Goal: Find specific page/section: Find specific page/section

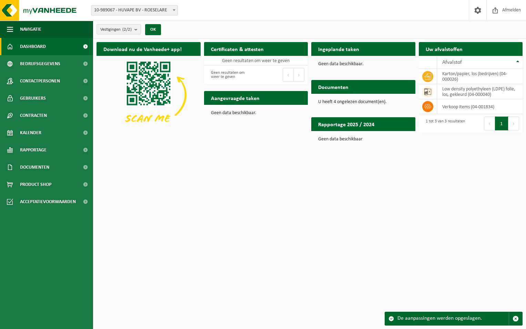
click at [350, 100] on p "U heeft 4 ongelezen document(en)." at bounding box center [363, 102] width 90 height 5
click at [35, 60] on span "Bedrijfsgegevens" at bounding box center [40, 63] width 40 height 17
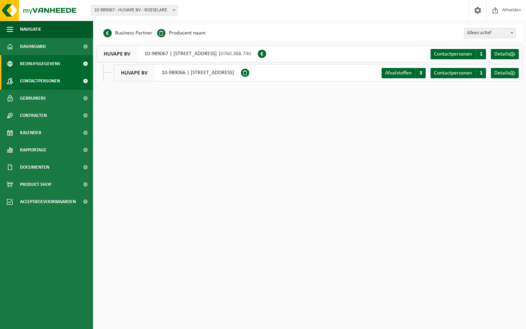
click at [54, 82] on span "Contactpersonen" at bounding box center [40, 80] width 40 height 17
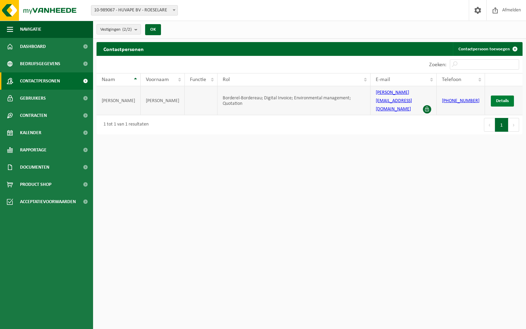
click at [505, 99] on span "Details" at bounding box center [502, 101] width 13 height 4
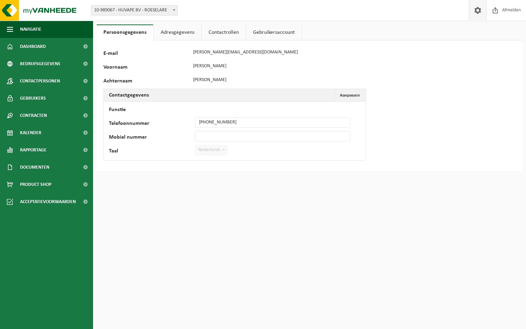
click at [480, 11] on span at bounding box center [478, 10] width 10 height 20
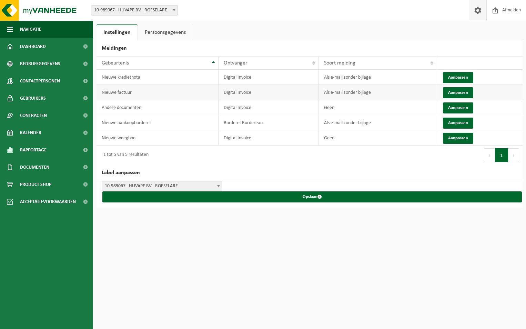
click at [406, 90] on td "Als e-mail zonder bijlage" at bounding box center [378, 92] width 118 height 15
click at [464, 89] on button "Aanpassen" at bounding box center [458, 92] width 30 height 11
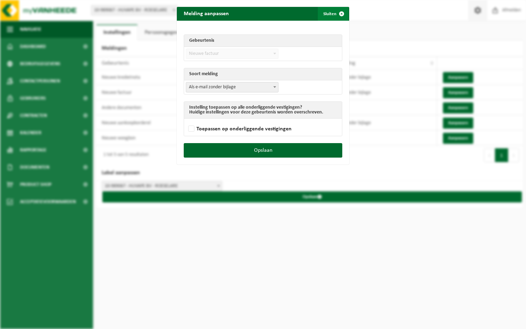
click at [339, 11] on span "submit" at bounding box center [342, 14] width 14 height 14
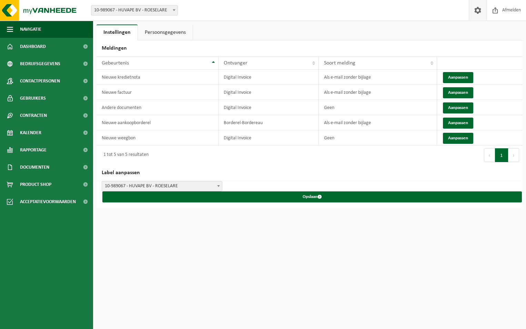
click at [165, 35] on link "Persoonsgegevens" at bounding box center [165, 32] width 55 height 16
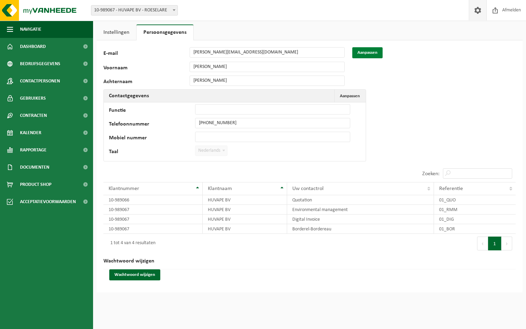
click at [373, 48] on button "Aanpassen" at bounding box center [367, 52] width 30 height 11
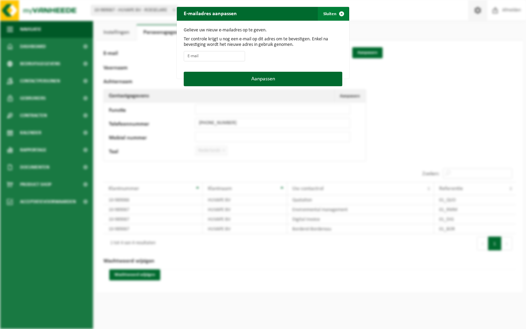
click at [344, 10] on span "button" at bounding box center [342, 14] width 14 height 14
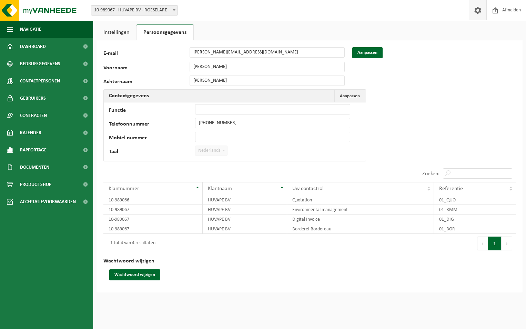
click at [123, 33] on link "Instellingen" at bounding box center [117, 32] width 40 height 16
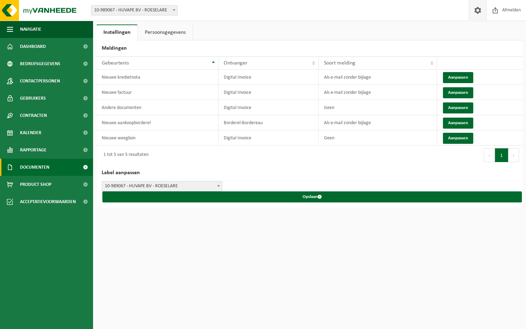
click at [60, 168] on link "Documenten" at bounding box center [46, 167] width 93 height 17
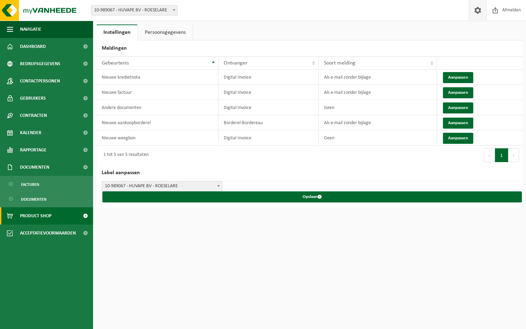
click at [57, 220] on link "Product Shop" at bounding box center [46, 215] width 93 height 17
